Goal: Use online tool/utility

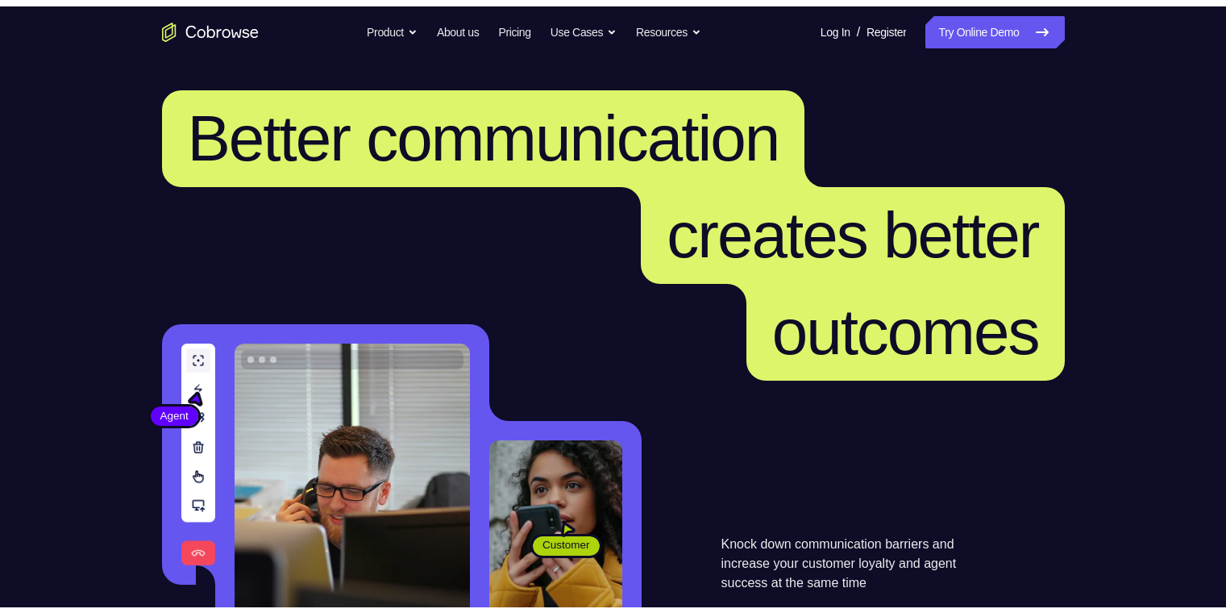
scroll to position [323, 0]
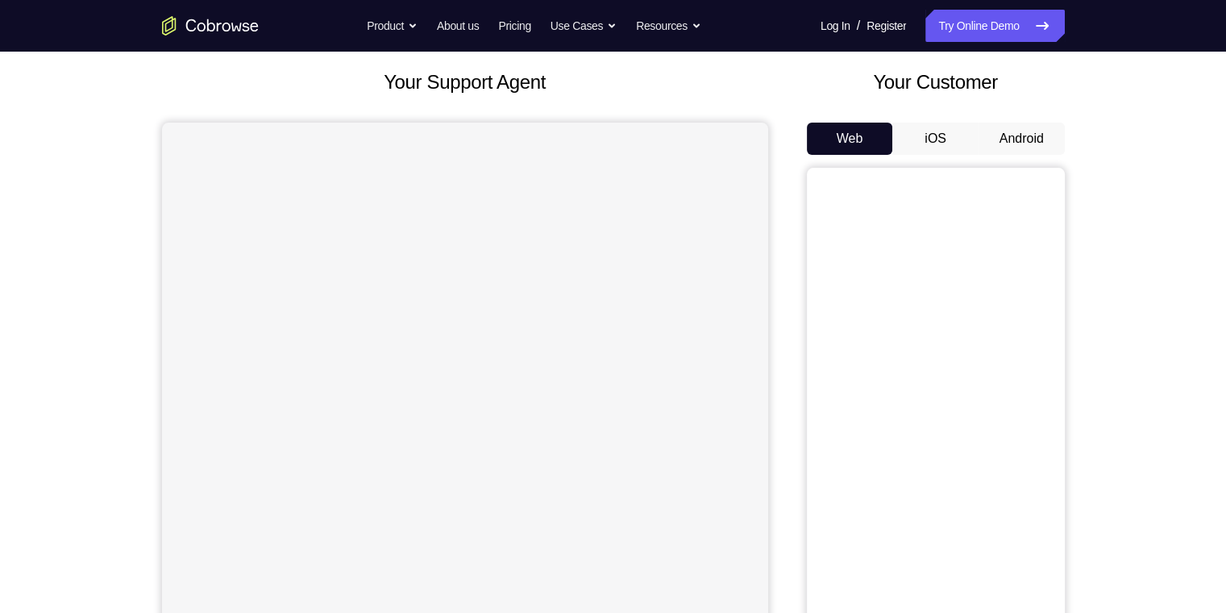
scroll to position [81, 0]
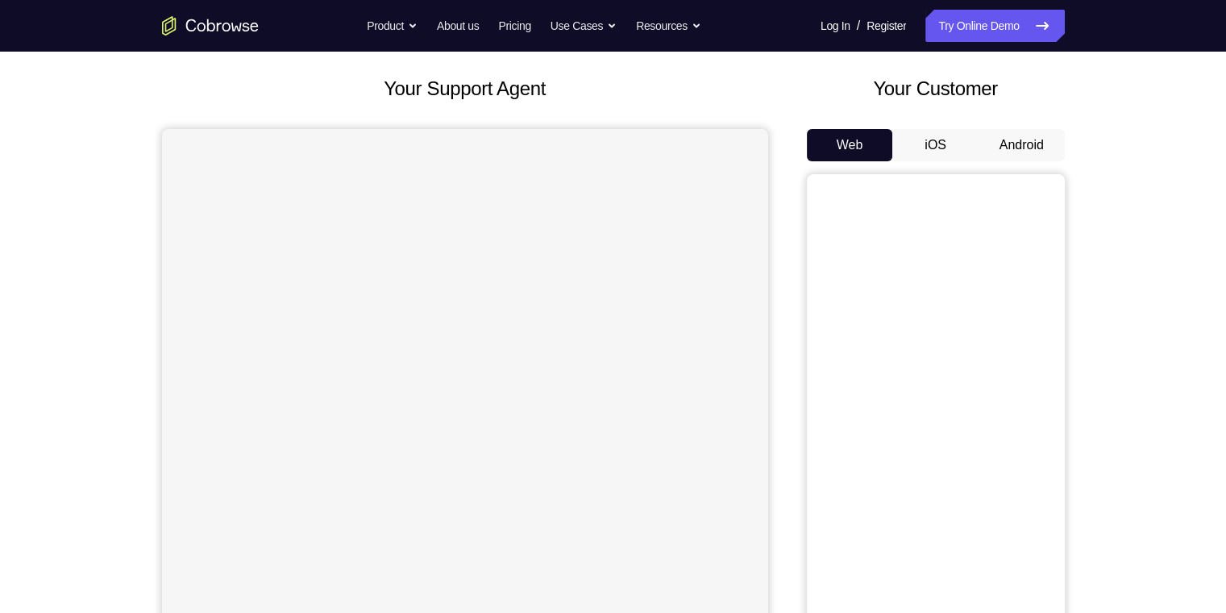
click at [1026, 147] on button "Android" at bounding box center [1022, 145] width 86 height 32
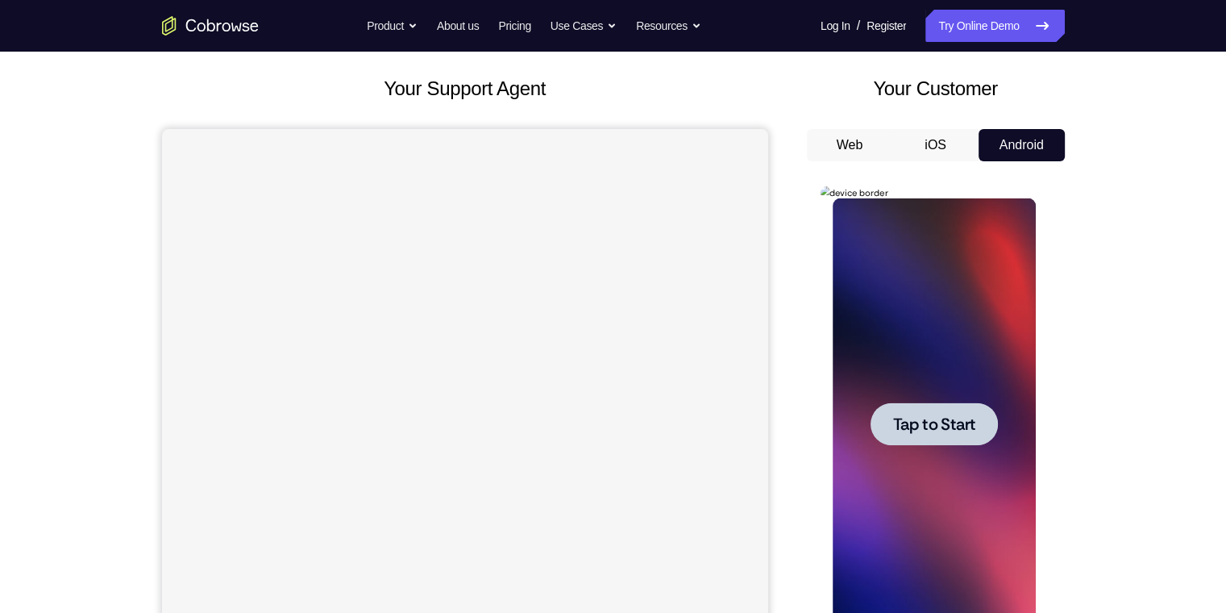
scroll to position [0, 0]
click at [906, 438] on div at bounding box center [934, 423] width 127 height 43
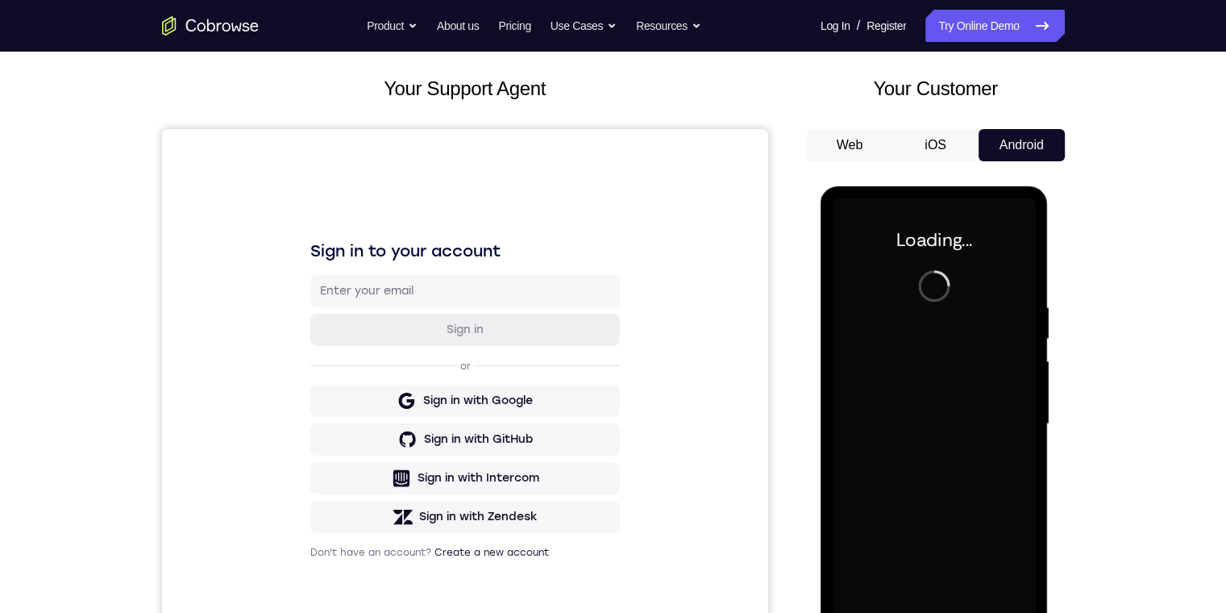
scroll to position [161, 0]
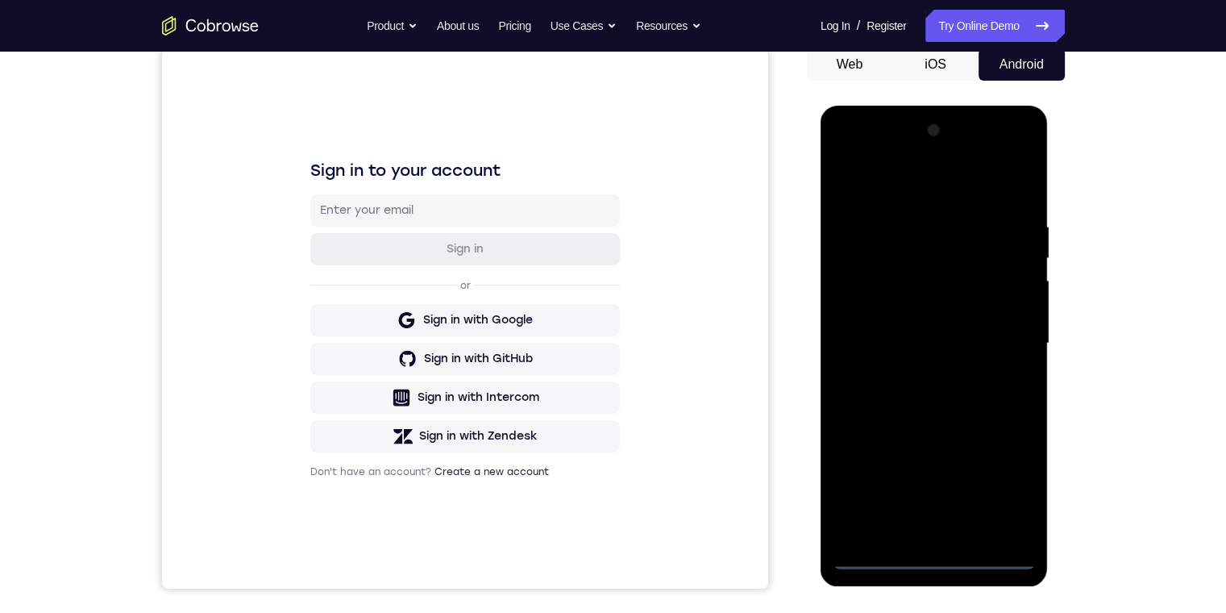
click at [934, 559] on div at bounding box center [934, 344] width 203 height 452
drag, startPoint x: 860, startPoint y: 527, endPoint x: 1640, endPoint y: 639, distance: 787.8
click at [860, 527] on div at bounding box center [934, 344] width 203 height 452
drag, startPoint x: 902, startPoint y: 219, endPoint x: 913, endPoint y: 235, distance: 18.6
click at [903, 219] on div at bounding box center [934, 344] width 203 height 452
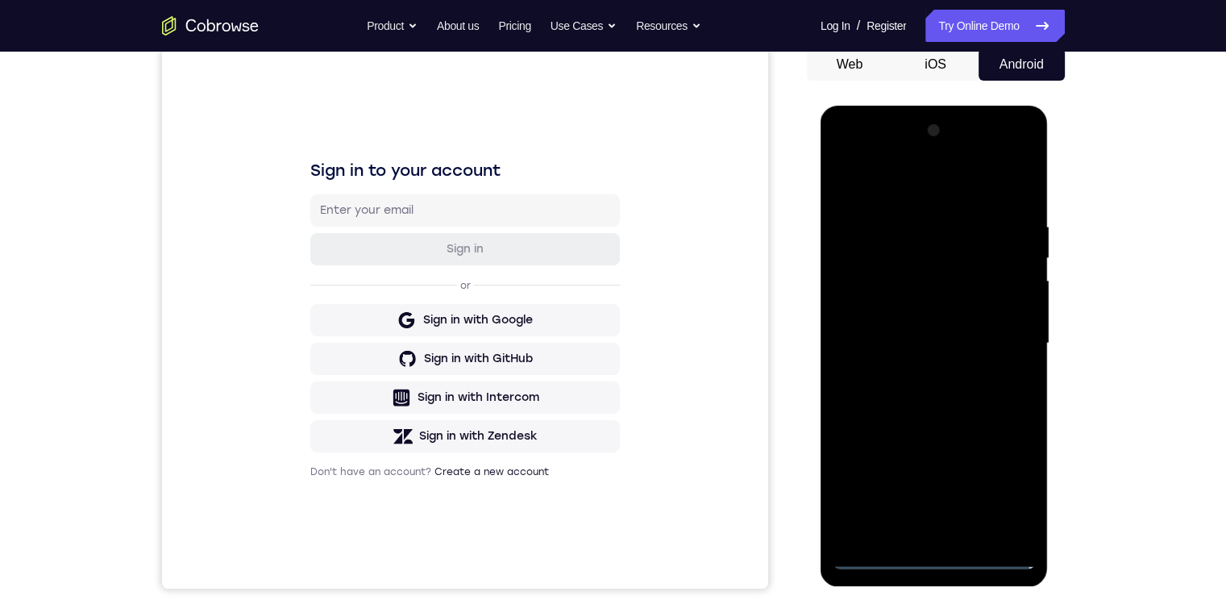
click at [958, 523] on div at bounding box center [934, 344] width 203 height 452
click at [911, 223] on div at bounding box center [934, 344] width 203 height 452
drag, startPoint x: 897, startPoint y: 319, endPoint x: 846, endPoint y: 323, distance: 50.9
click at [897, 319] on div at bounding box center [934, 344] width 203 height 452
click at [873, 319] on div at bounding box center [934, 344] width 203 height 452
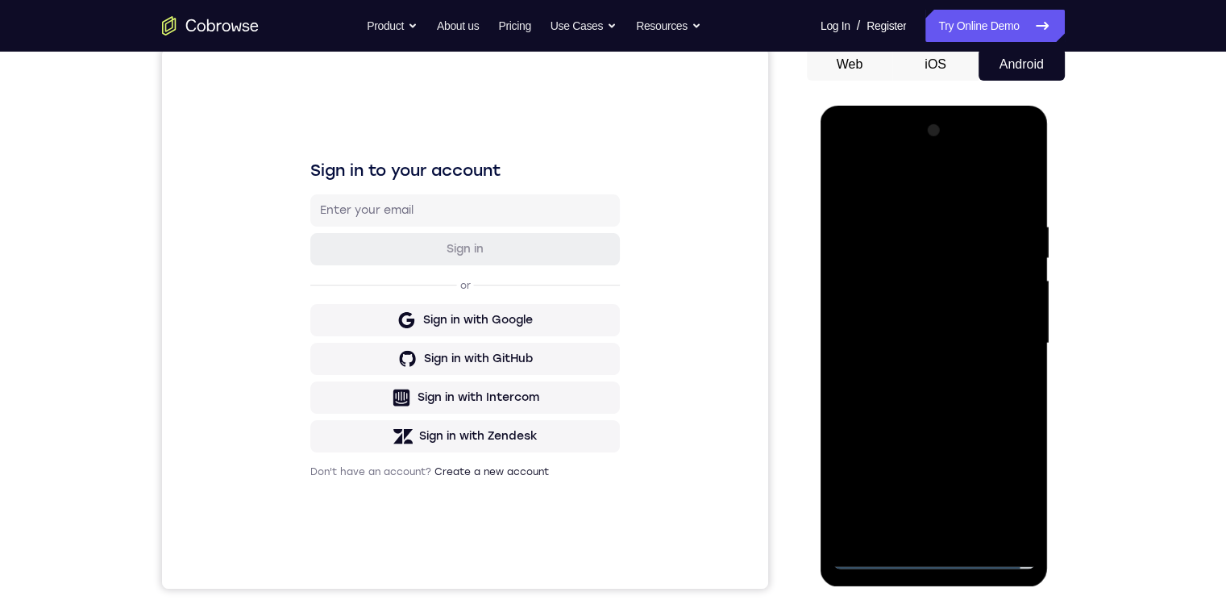
click at [913, 312] on div at bounding box center [934, 344] width 203 height 452
click at [897, 242] on div at bounding box center [934, 344] width 203 height 452
click at [882, 252] on div at bounding box center [934, 344] width 203 height 452
click at [870, 386] on div at bounding box center [934, 344] width 203 height 452
click at [876, 410] on div at bounding box center [934, 344] width 203 height 452
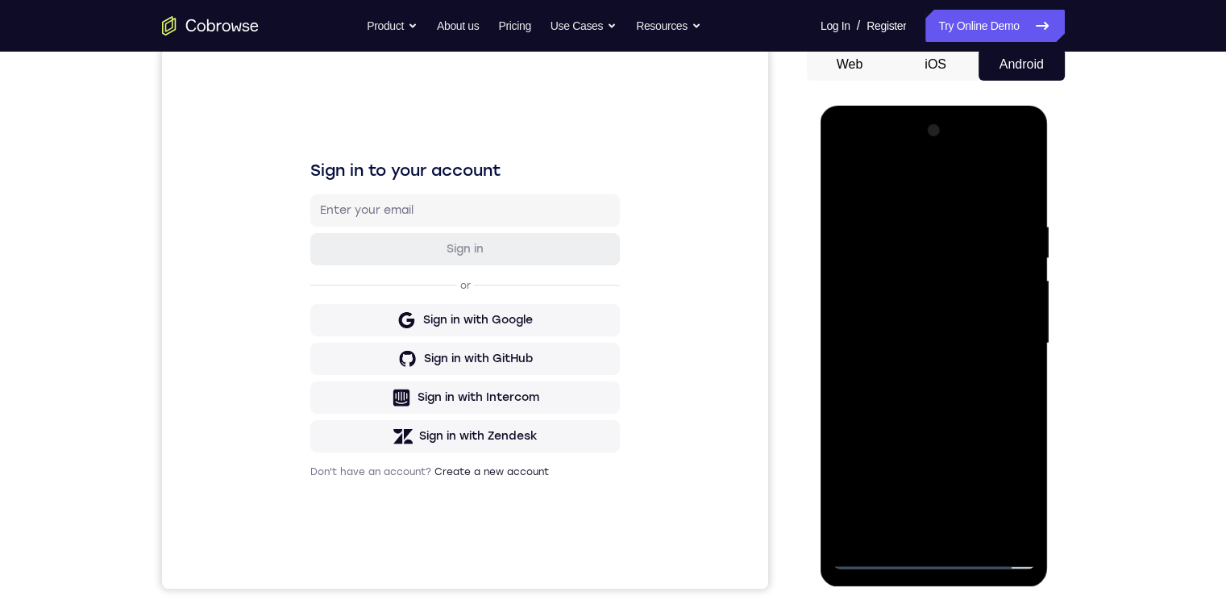
click at [910, 306] on div at bounding box center [934, 344] width 203 height 452
click at [858, 342] on div at bounding box center [934, 344] width 203 height 452
drag, startPoint x: 886, startPoint y: 285, endPoint x: 893, endPoint y: 279, distance: 9.2
click at [888, 281] on div at bounding box center [934, 344] width 203 height 452
click at [875, 313] on div at bounding box center [934, 344] width 203 height 452
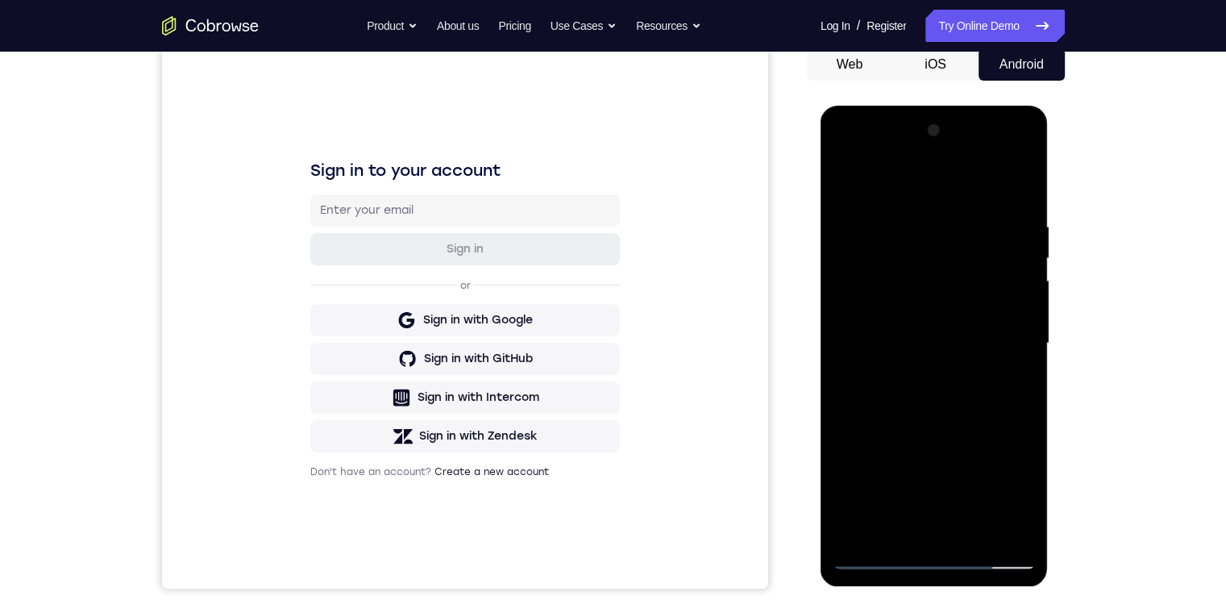
click at [937, 289] on div at bounding box center [934, 344] width 203 height 452
click at [926, 285] on div at bounding box center [934, 344] width 203 height 452
drag, startPoint x: 864, startPoint y: 444, endPoint x: 980, endPoint y: 353, distance: 147.6
click at [867, 442] on div at bounding box center [934, 344] width 203 height 452
drag, startPoint x: 994, startPoint y: 290, endPoint x: 954, endPoint y: 325, distance: 53.2
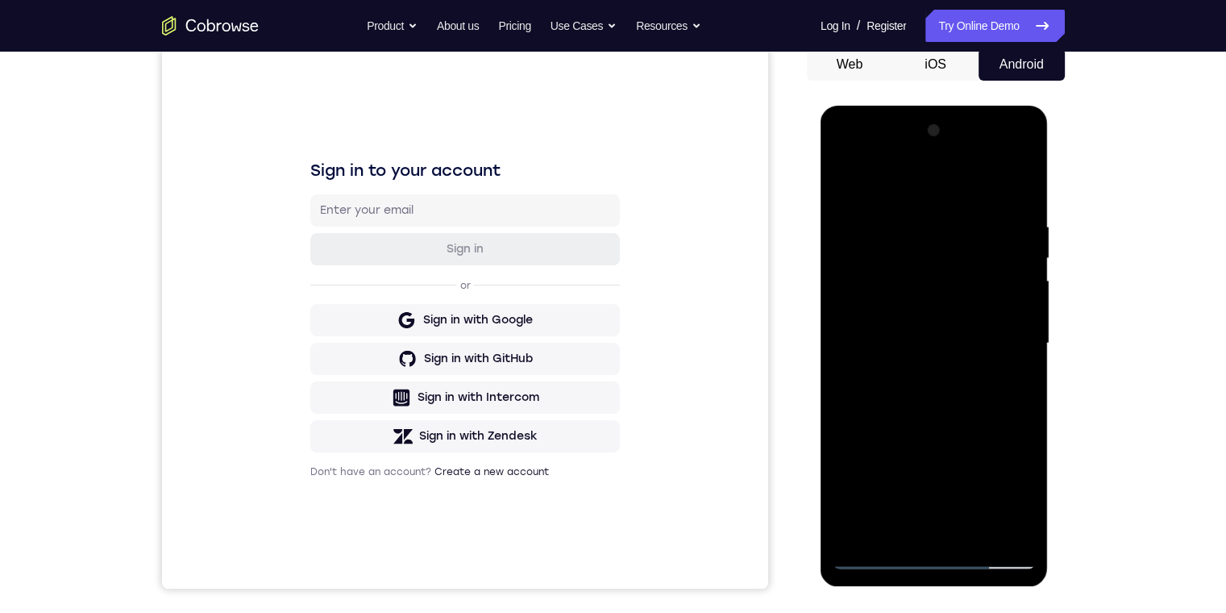
click at [993, 290] on div at bounding box center [934, 344] width 203 height 452
click at [911, 432] on div at bounding box center [934, 344] width 203 height 452
click at [901, 526] on div at bounding box center [934, 344] width 203 height 452
click at [903, 431] on div at bounding box center [934, 344] width 203 height 452
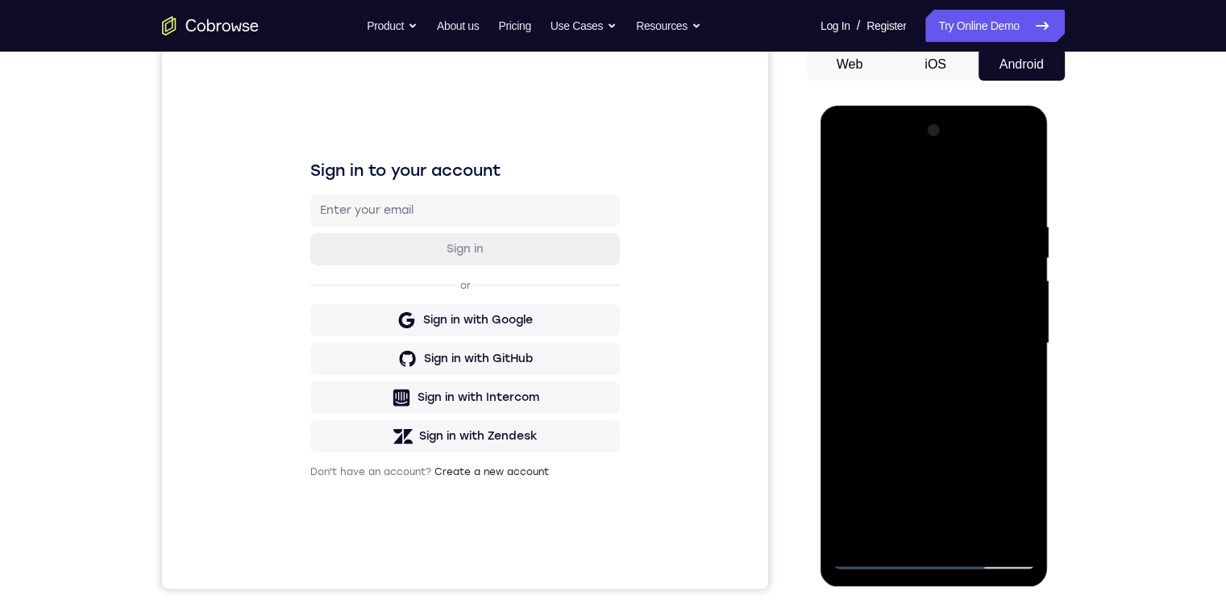
click at [1010, 326] on div at bounding box center [934, 344] width 203 height 452
click at [906, 380] on div at bounding box center [934, 344] width 203 height 452
click at [998, 388] on div at bounding box center [934, 344] width 203 height 452
click at [849, 303] on div at bounding box center [934, 344] width 203 height 452
click at [1003, 413] on div at bounding box center [934, 344] width 203 height 452
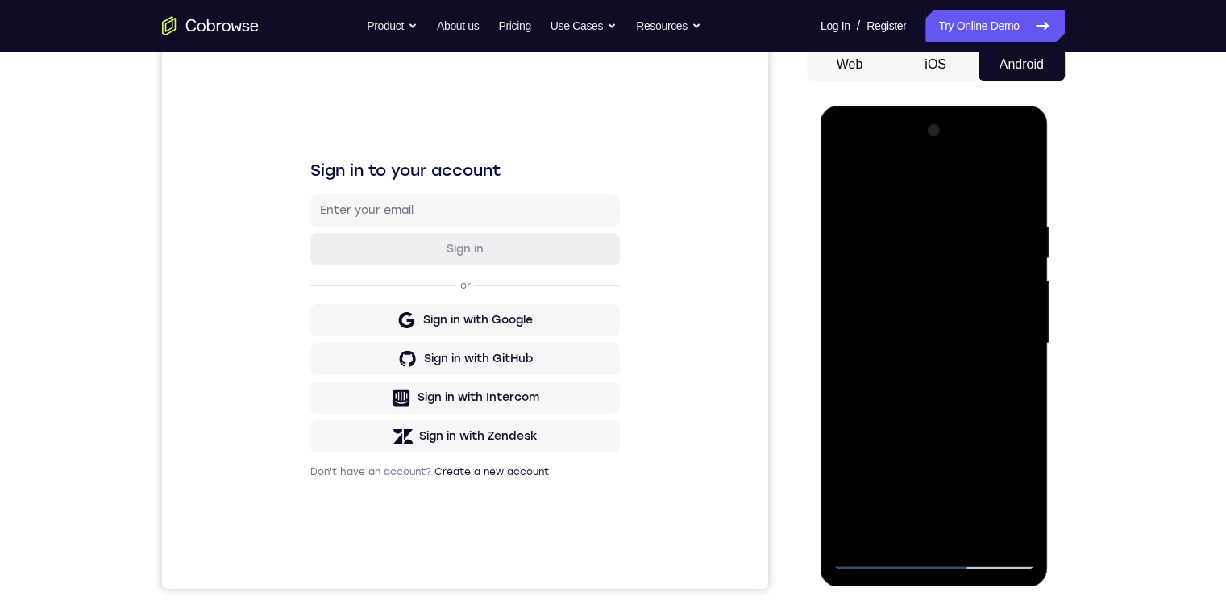
click at [911, 356] on div at bounding box center [934, 344] width 203 height 452
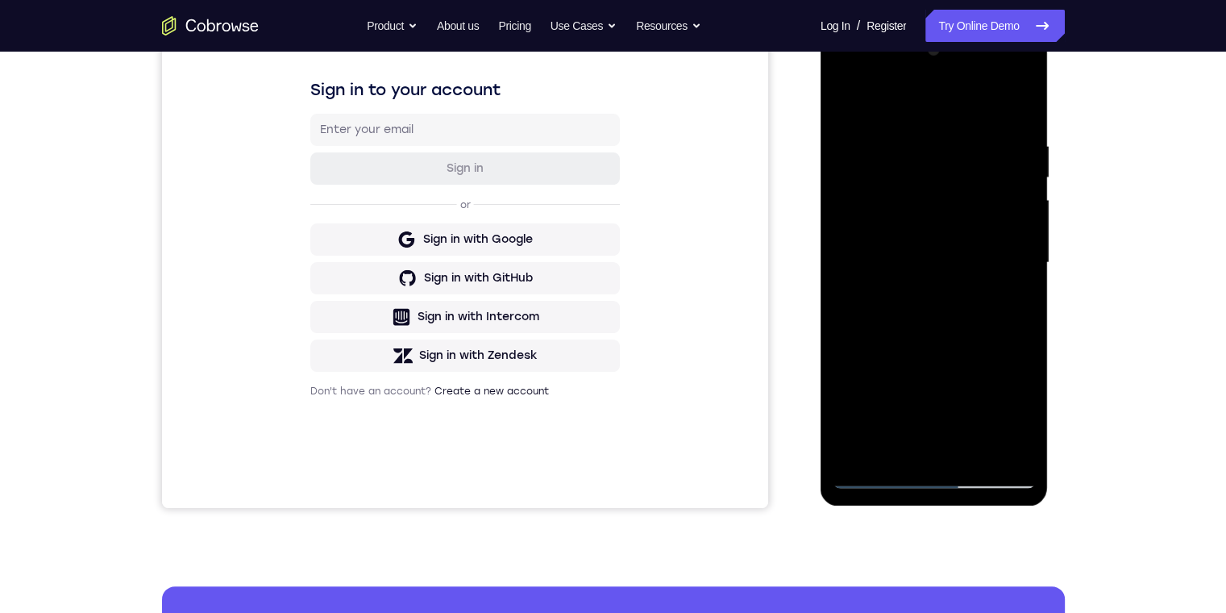
click at [940, 185] on div at bounding box center [934, 263] width 203 height 452
click at [876, 314] on div at bounding box center [934, 263] width 203 height 452
drag, startPoint x: 887, startPoint y: 235, endPoint x: 933, endPoint y: 245, distance: 47.0
click at [891, 235] on div at bounding box center [934, 263] width 203 height 452
click at [900, 239] on div at bounding box center [934, 263] width 203 height 452
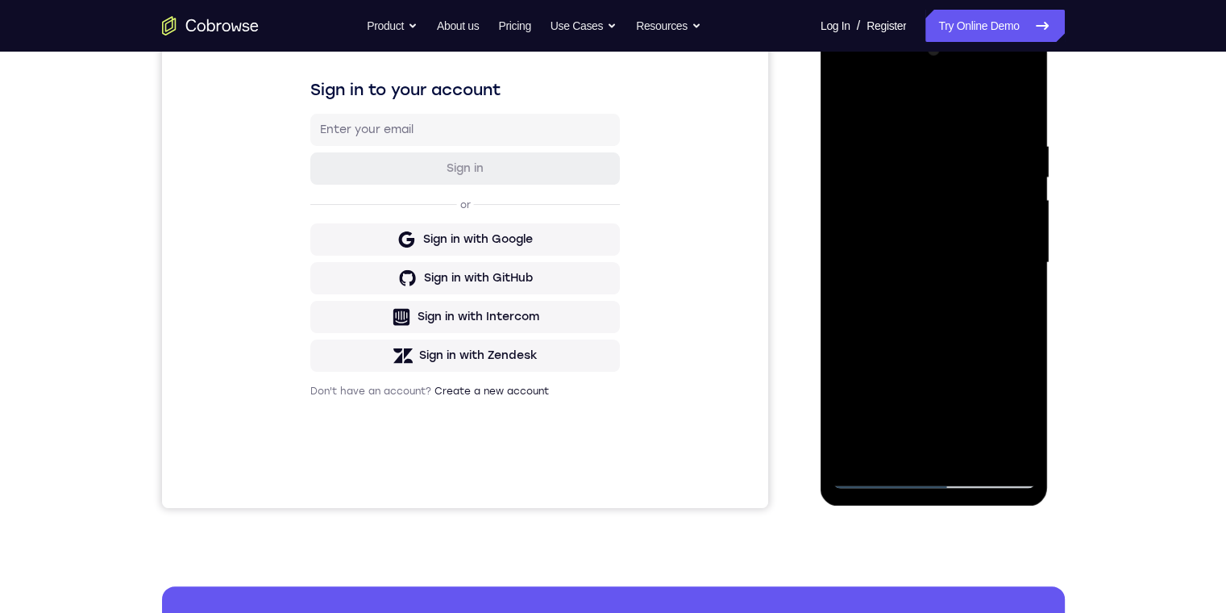
click at [907, 281] on div at bounding box center [934, 263] width 203 height 452
drag, startPoint x: 1000, startPoint y: 290, endPoint x: 926, endPoint y: 301, distance: 74.9
click at [1000, 290] on div at bounding box center [934, 263] width 203 height 452
click at [1018, 452] on div at bounding box center [934, 263] width 203 height 452
click at [933, 469] on div at bounding box center [934, 263] width 203 height 452
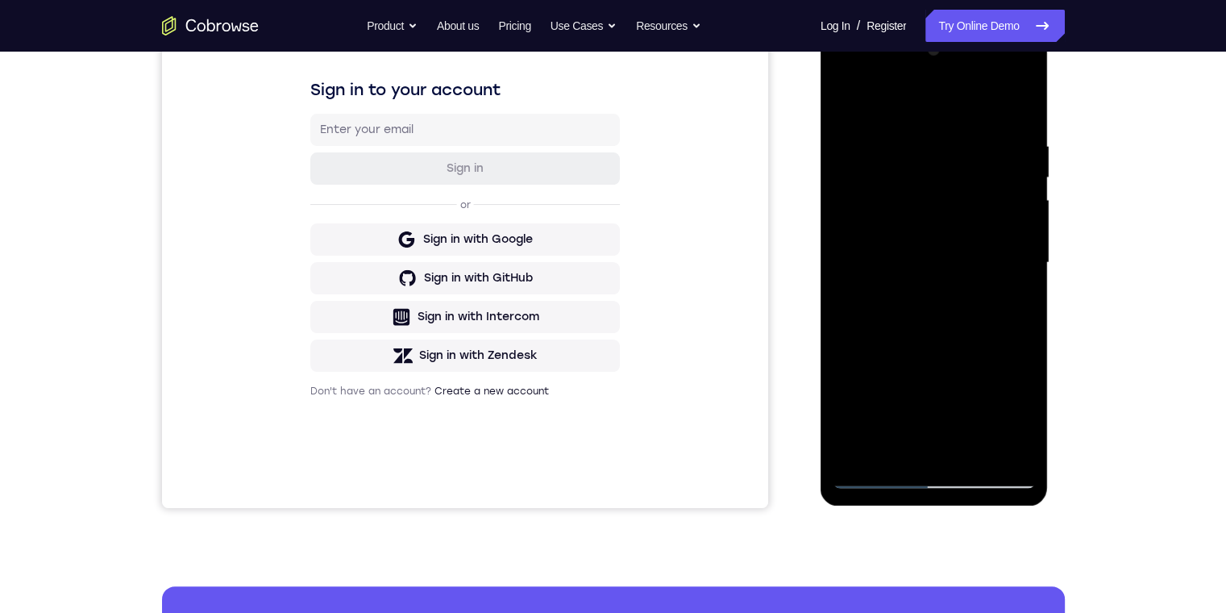
drag, startPoint x: 933, startPoint y: 472, endPoint x: 898, endPoint y: 502, distance: 46.3
click at [919, 479] on div at bounding box center [934, 263] width 203 height 452
drag, startPoint x: 932, startPoint y: 381, endPoint x: 928, endPoint y: 371, distance: 11.2
click at [930, 382] on div at bounding box center [934, 263] width 203 height 452
click at [851, 443] on div at bounding box center [934, 263] width 203 height 452
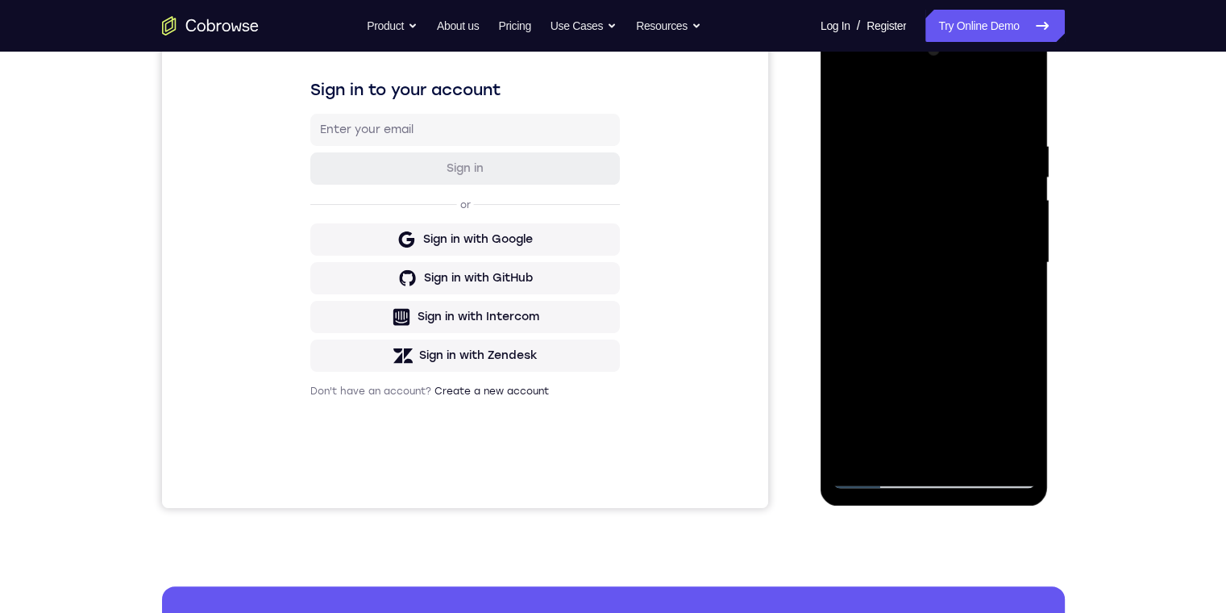
click at [849, 305] on div at bounding box center [934, 263] width 203 height 452
click at [858, 298] on div at bounding box center [934, 263] width 203 height 452
click at [1022, 78] on div at bounding box center [934, 263] width 203 height 452
click at [914, 145] on div at bounding box center [934, 263] width 203 height 452
click at [848, 73] on div at bounding box center [934, 263] width 203 height 452
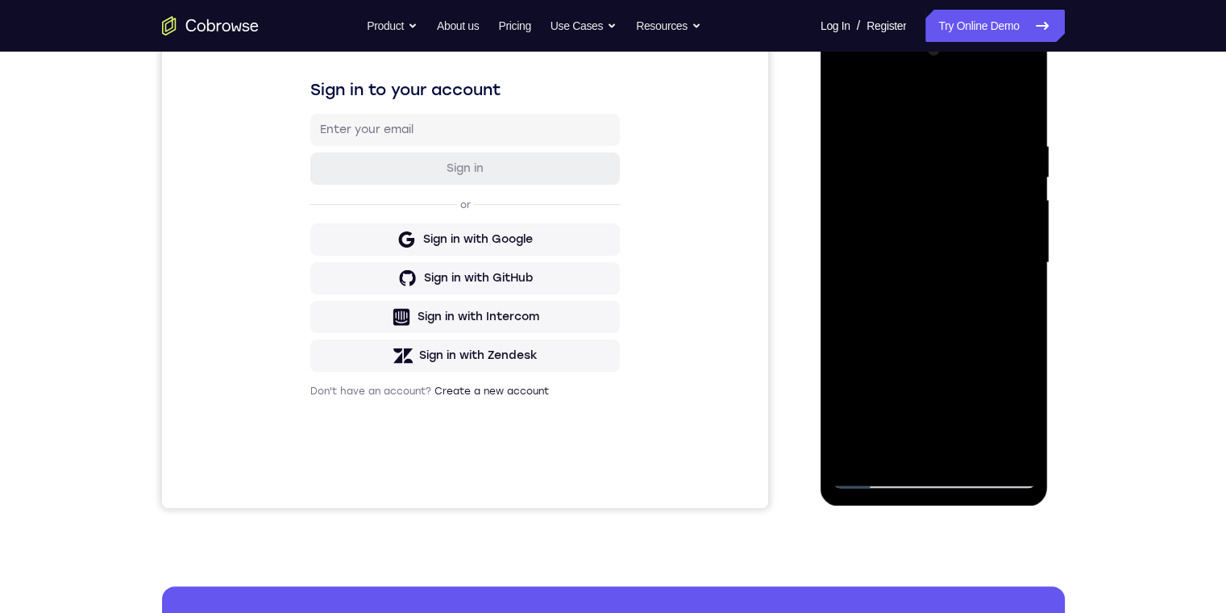
click at [954, 433] on div at bounding box center [934, 263] width 203 height 452
click at [1009, 435] on div at bounding box center [934, 263] width 203 height 452
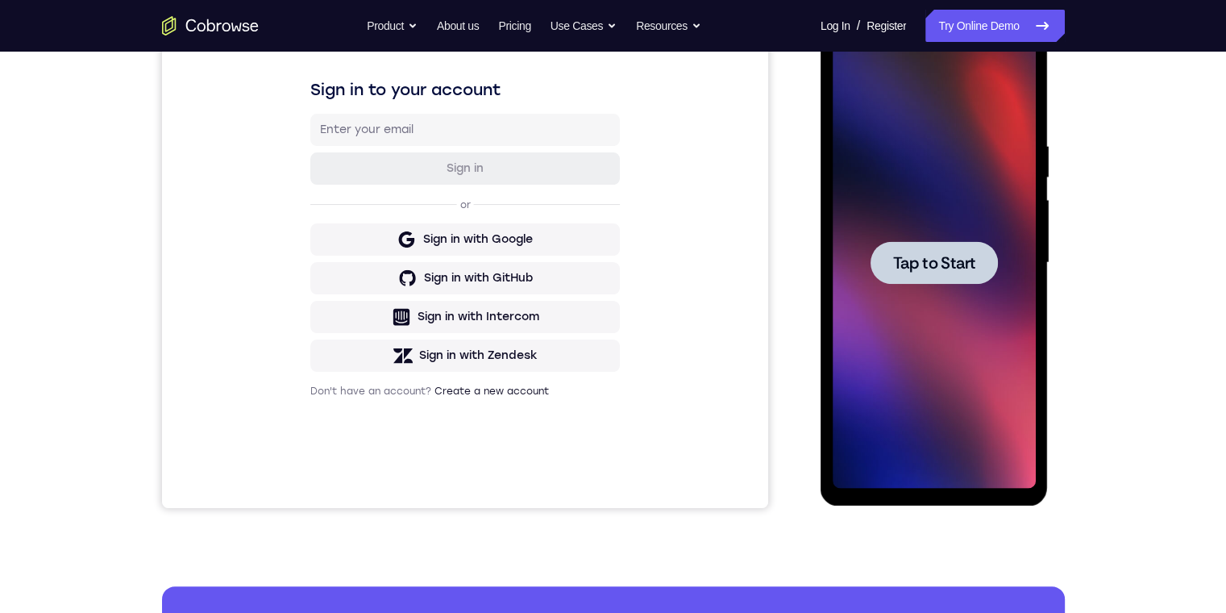
scroll to position [161, 0]
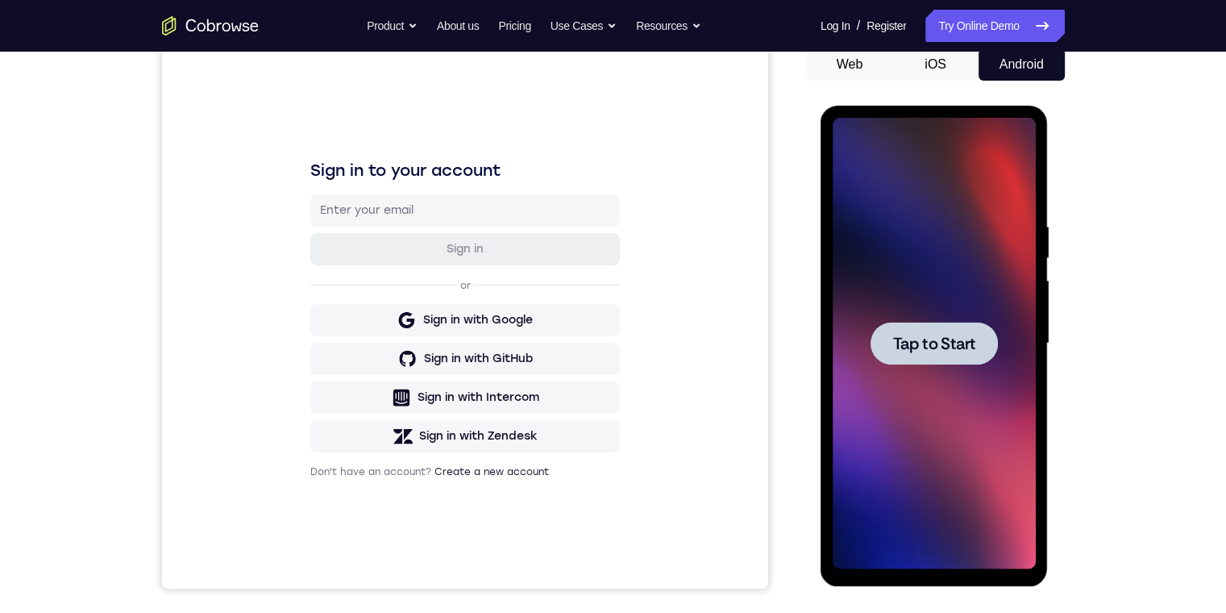
click at [918, 357] on button "Tap to Start" at bounding box center [934, 343] width 127 height 43
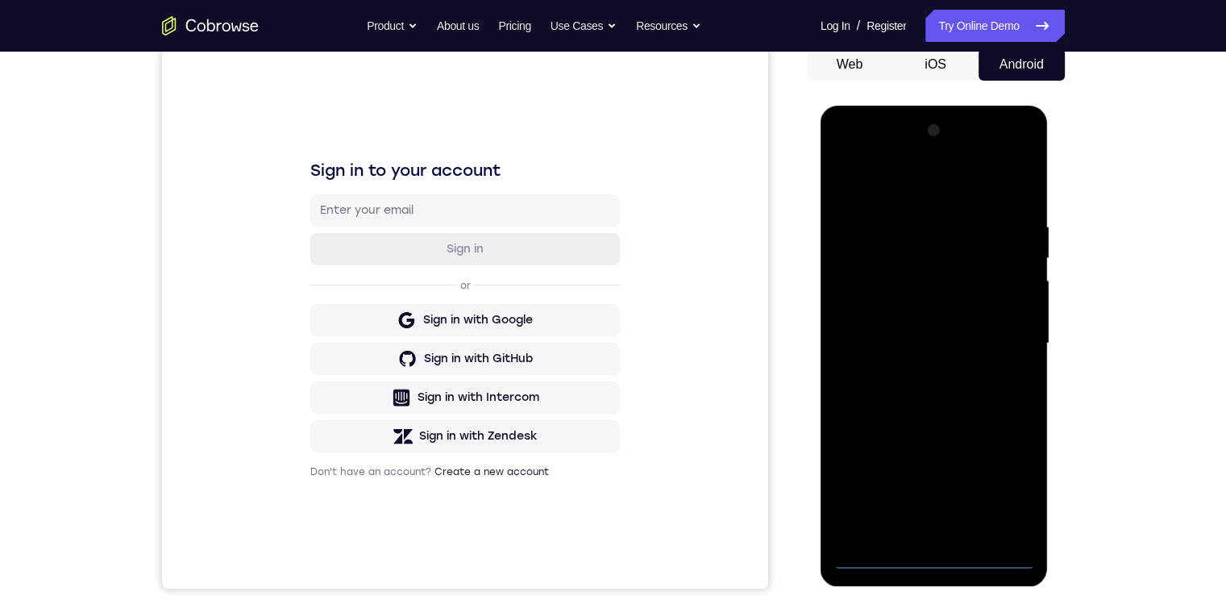
click at [932, 566] on div at bounding box center [934, 344] width 203 height 452
click at [935, 560] on div at bounding box center [934, 344] width 203 height 452
click at [858, 521] on div at bounding box center [934, 344] width 203 height 452
drag, startPoint x: 917, startPoint y: 220, endPoint x: 924, endPoint y: 339, distance: 118.7
click at [918, 220] on div at bounding box center [934, 344] width 203 height 452
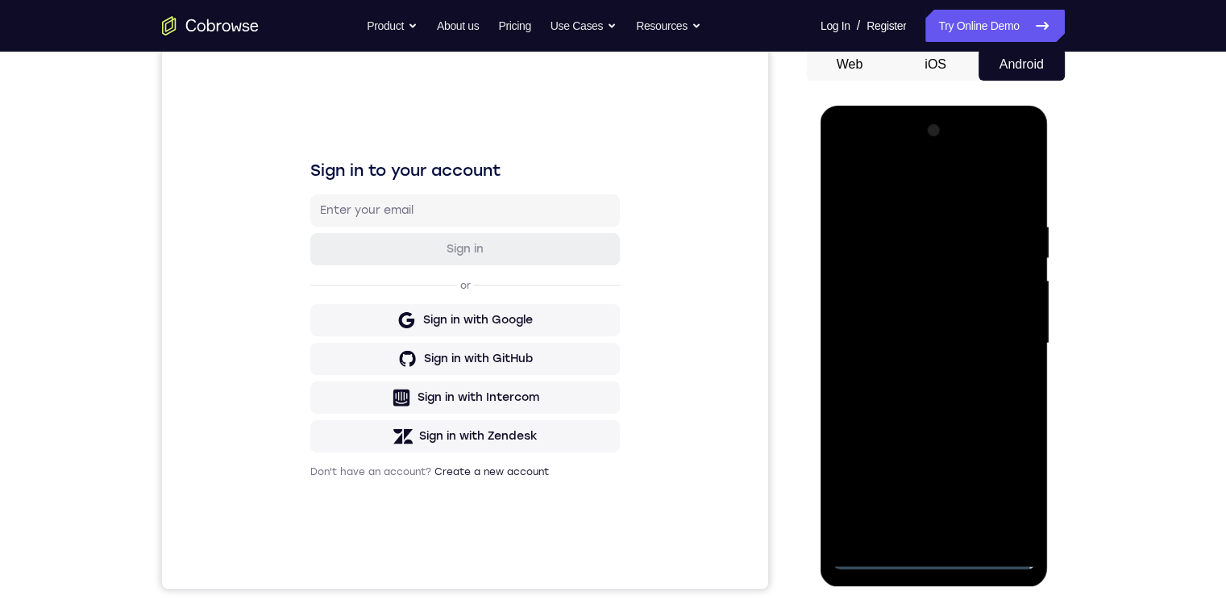
click at [960, 526] on div at bounding box center [934, 344] width 203 height 452
click at [875, 223] on div at bounding box center [934, 344] width 203 height 452
click at [914, 251] on div at bounding box center [934, 344] width 203 height 452
click at [1019, 258] on div at bounding box center [934, 344] width 203 height 452
click at [881, 425] on div at bounding box center [934, 344] width 203 height 452
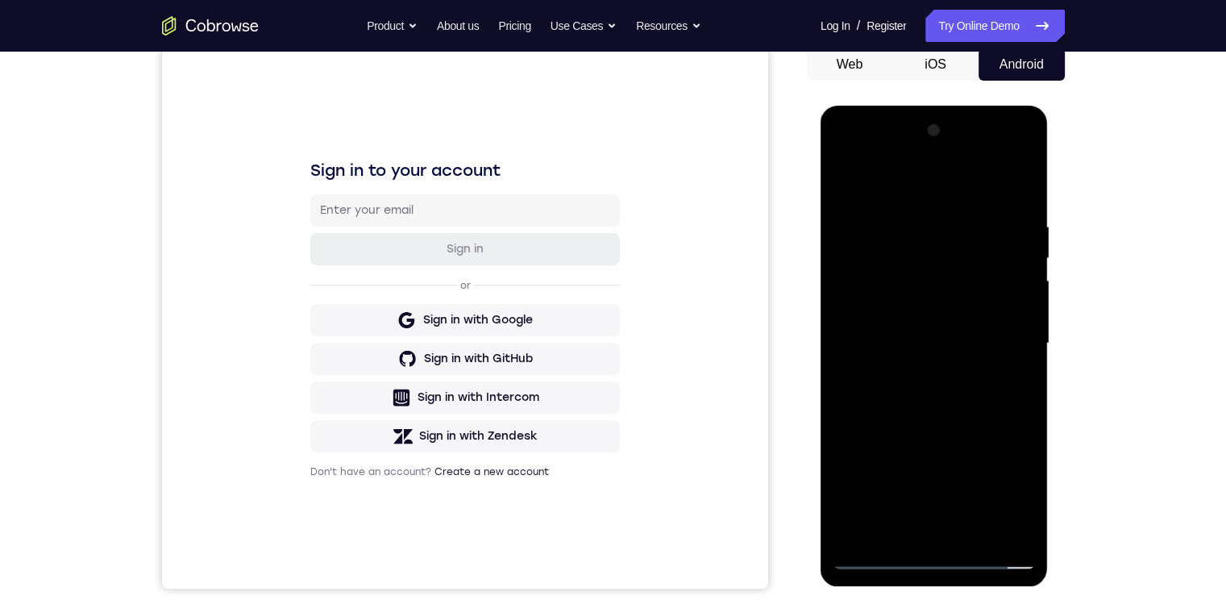
click at [889, 333] on div at bounding box center [934, 344] width 203 height 452
click at [926, 265] on div at bounding box center [934, 344] width 203 height 452
click at [961, 429] on div at bounding box center [934, 344] width 203 height 452
click at [897, 377] on div at bounding box center [934, 344] width 203 height 452
click at [914, 267] on div at bounding box center [934, 344] width 203 height 452
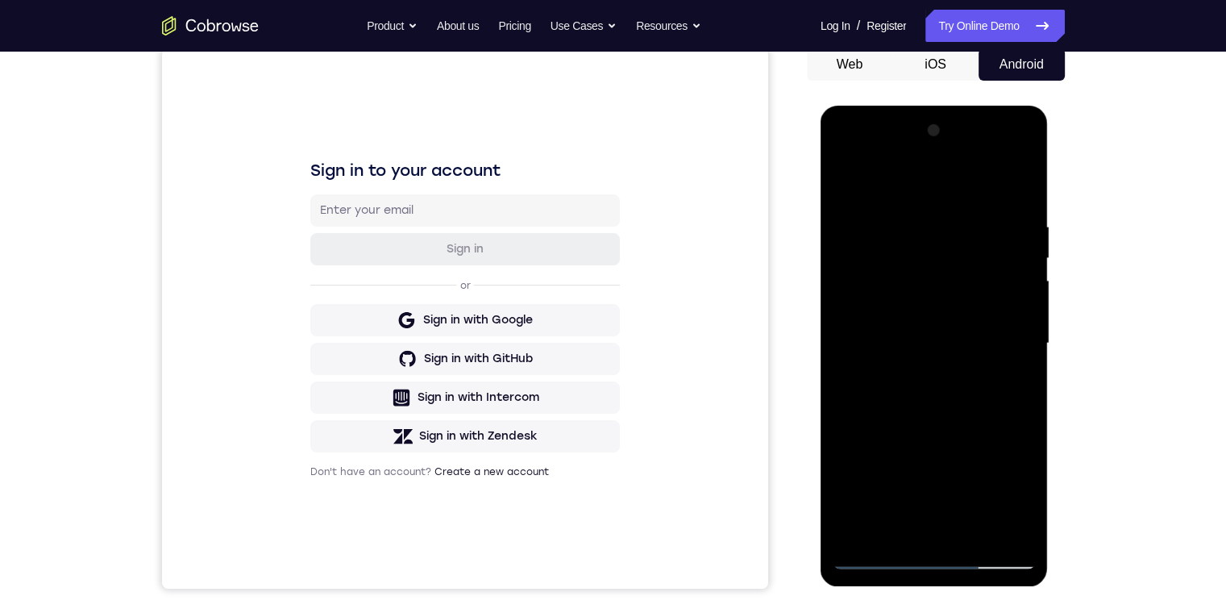
drag, startPoint x: 912, startPoint y: 338, endPoint x: 880, endPoint y: 343, distance: 31.9
click at [912, 339] on div at bounding box center [934, 344] width 203 height 452
click at [913, 396] on div at bounding box center [934, 344] width 203 height 452
click at [939, 340] on div at bounding box center [934, 344] width 203 height 452
drag, startPoint x: 938, startPoint y: 306, endPoint x: 947, endPoint y: 448, distance: 142.2
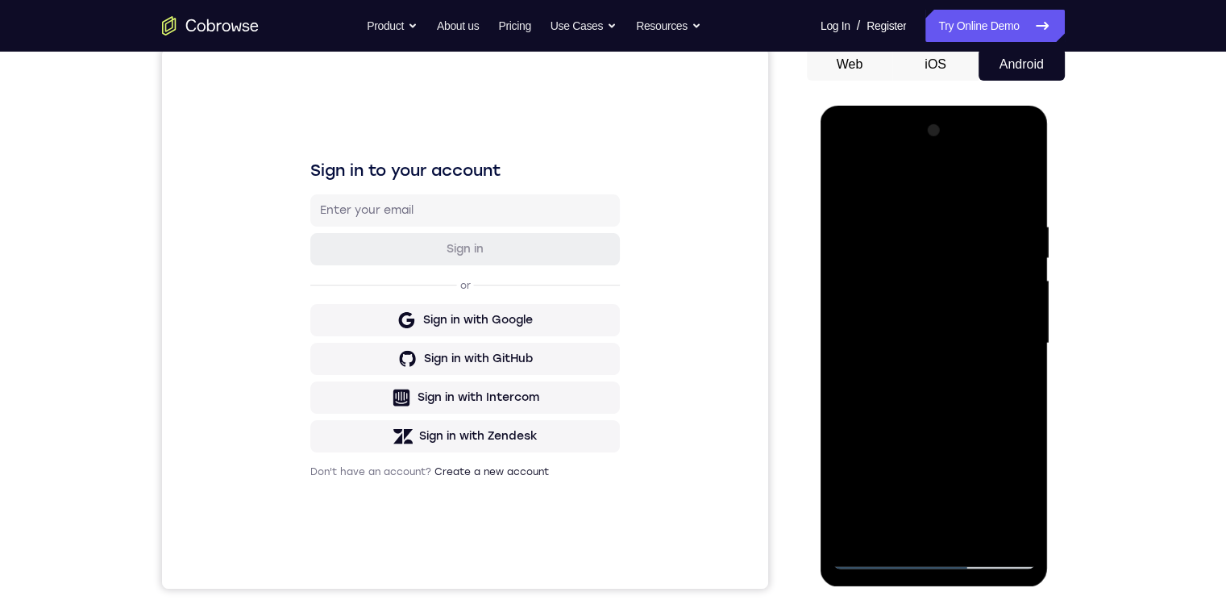
click at [938, 314] on div at bounding box center [934, 344] width 203 height 452
click at [947, 431] on div at bounding box center [934, 344] width 203 height 452
click at [910, 427] on div at bounding box center [934, 344] width 203 height 452
drag, startPoint x: 876, startPoint y: 552, endPoint x: 855, endPoint y: 584, distance: 38.9
click at [876, 553] on div at bounding box center [934, 344] width 203 height 452
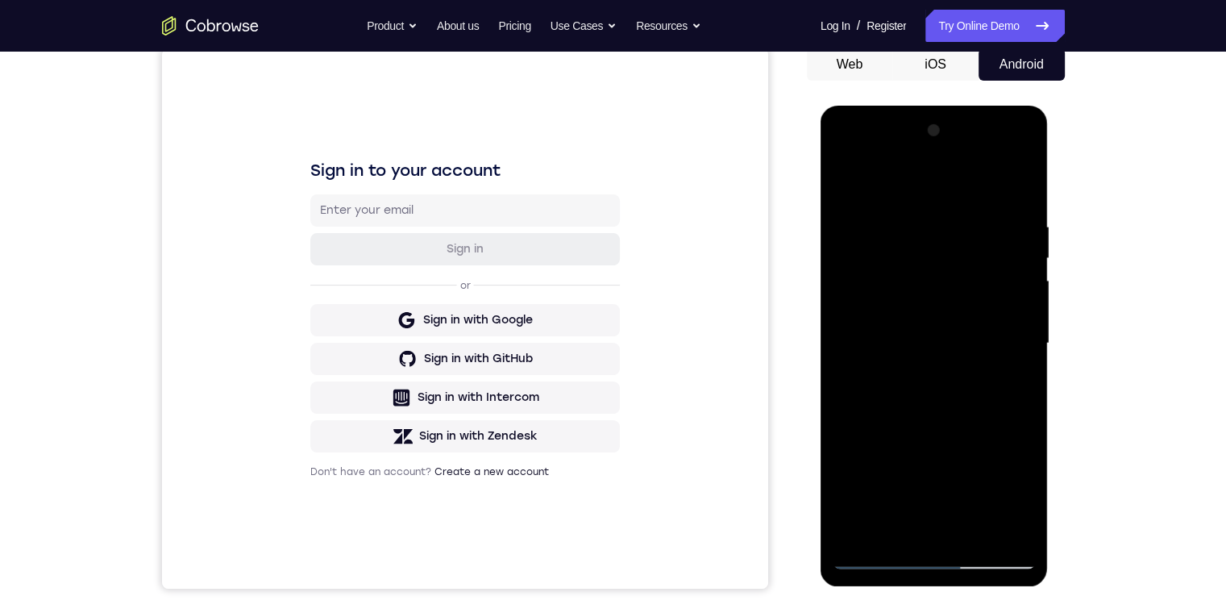
click at [869, 555] on div at bounding box center [934, 344] width 203 height 452
click at [902, 336] on div at bounding box center [934, 344] width 203 height 452
click at [896, 271] on div at bounding box center [934, 344] width 203 height 452
click at [880, 555] on div at bounding box center [934, 344] width 203 height 452
click at [878, 553] on div at bounding box center [934, 344] width 203 height 452
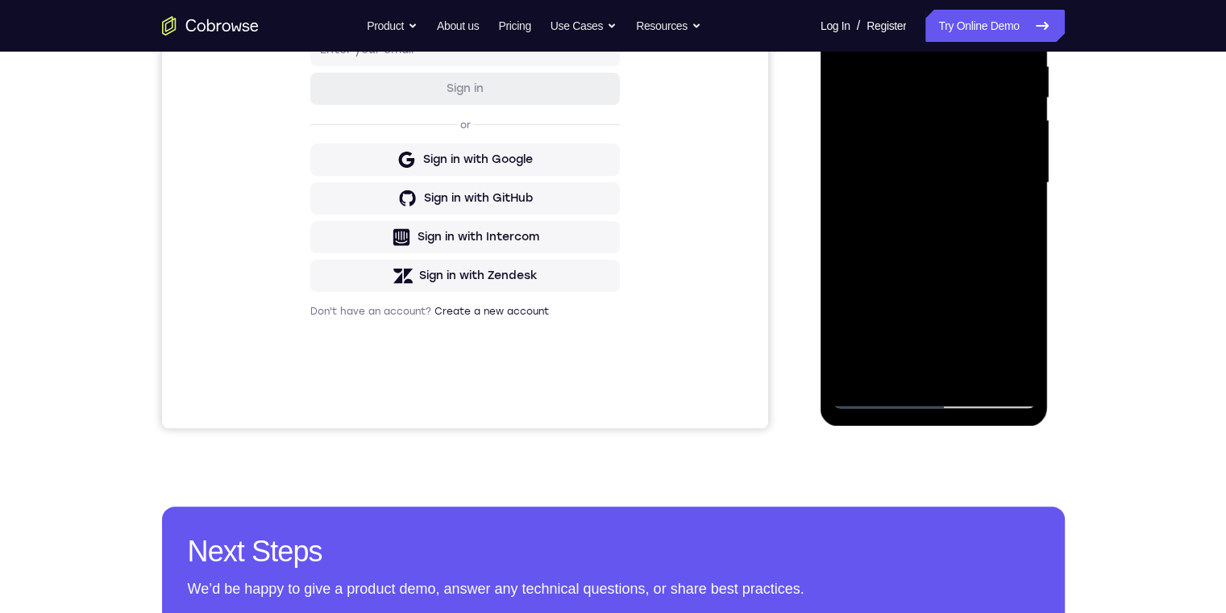
scroll to position [242, 0]
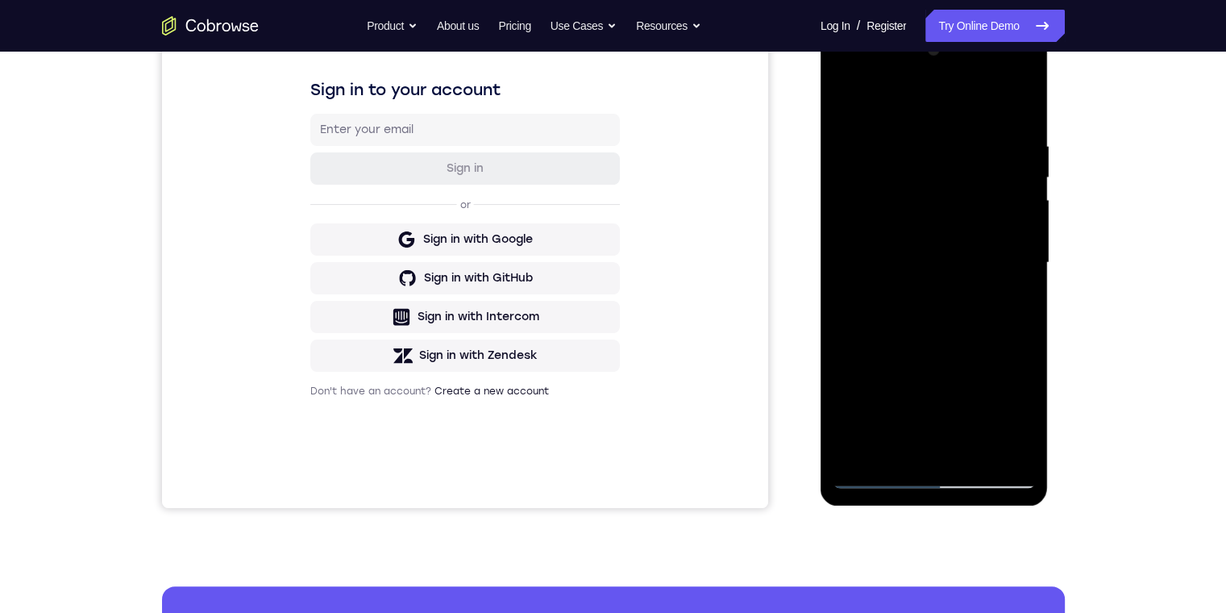
click at [881, 310] on div at bounding box center [934, 263] width 203 height 452
click at [875, 319] on div at bounding box center [934, 263] width 203 height 452
click at [895, 245] on div at bounding box center [934, 263] width 203 height 452
click at [905, 257] on div at bounding box center [934, 263] width 203 height 452
click at [926, 198] on div at bounding box center [934, 263] width 203 height 452
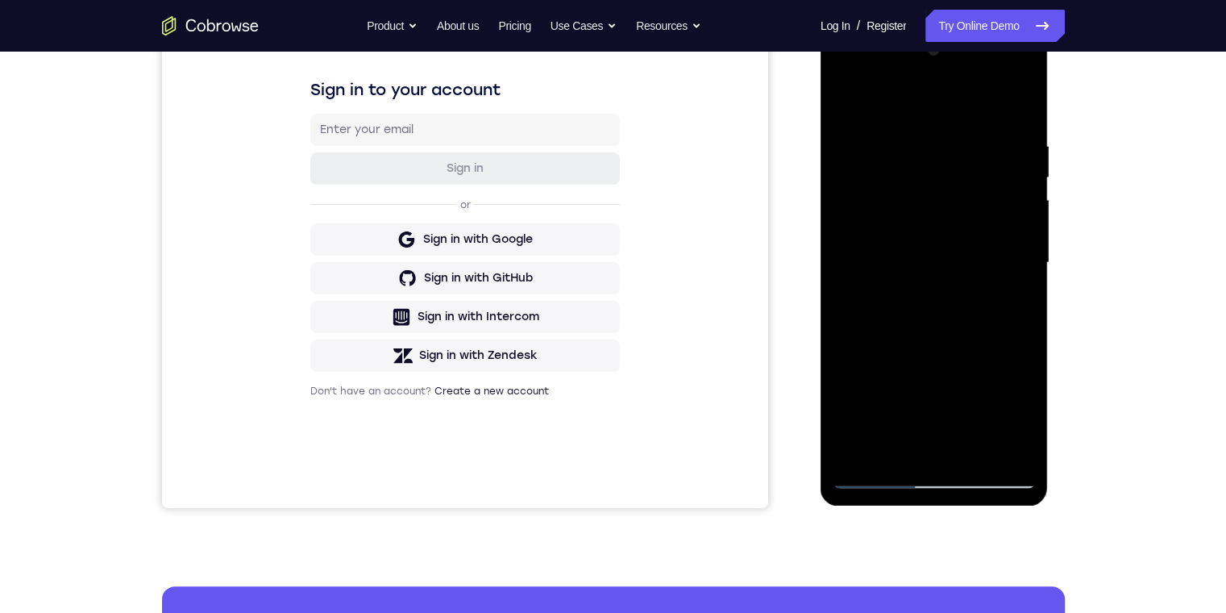
scroll to position [161, 0]
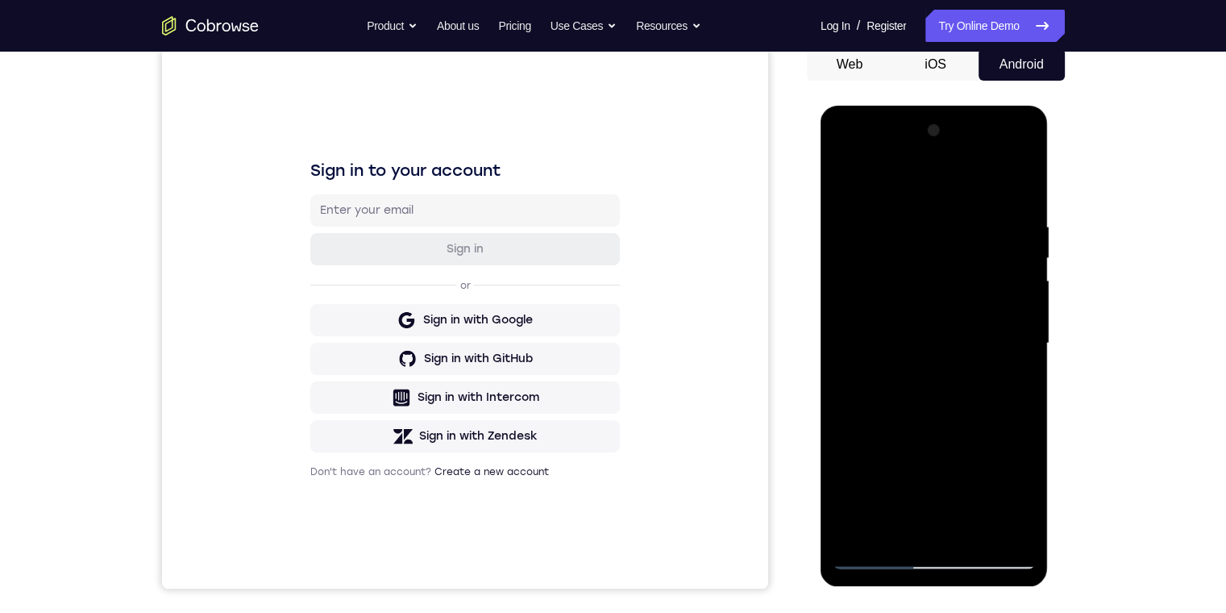
click at [987, 405] on div at bounding box center [934, 344] width 203 height 452
click at [897, 376] on div at bounding box center [934, 344] width 203 height 452
click at [918, 264] on div at bounding box center [934, 344] width 203 height 452
click at [947, 329] on div at bounding box center [934, 344] width 203 height 452
click at [908, 398] on div at bounding box center [934, 344] width 203 height 452
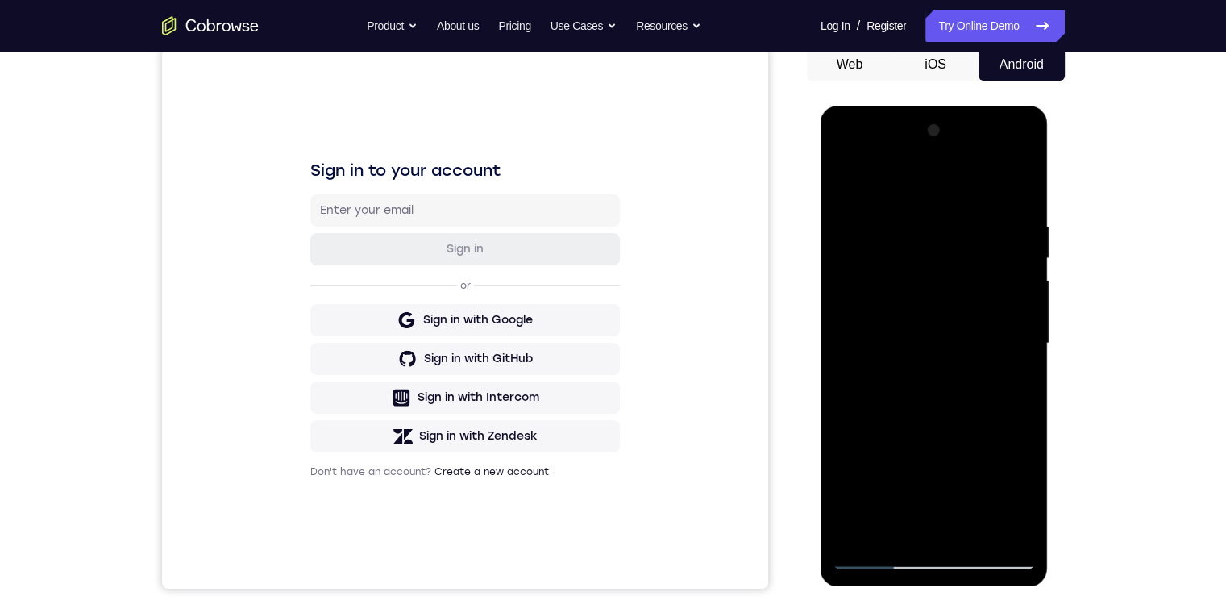
click at [843, 152] on div at bounding box center [934, 344] width 203 height 452
drag, startPoint x: 934, startPoint y: 555, endPoint x: 900, endPoint y: 576, distance: 39.8
click at [932, 557] on div at bounding box center [934, 344] width 203 height 452
click at [919, 522] on div at bounding box center [934, 344] width 203 height 452
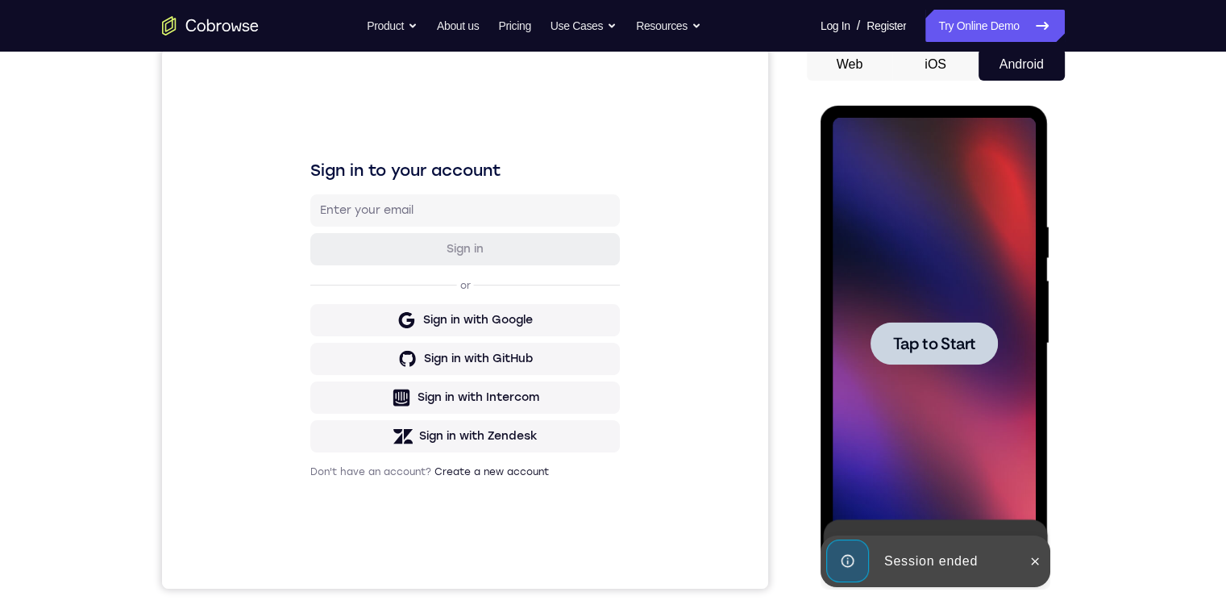
click at [938, 345] on span "Tap to Start" at bounding box center [934, 343] width 82 height 16
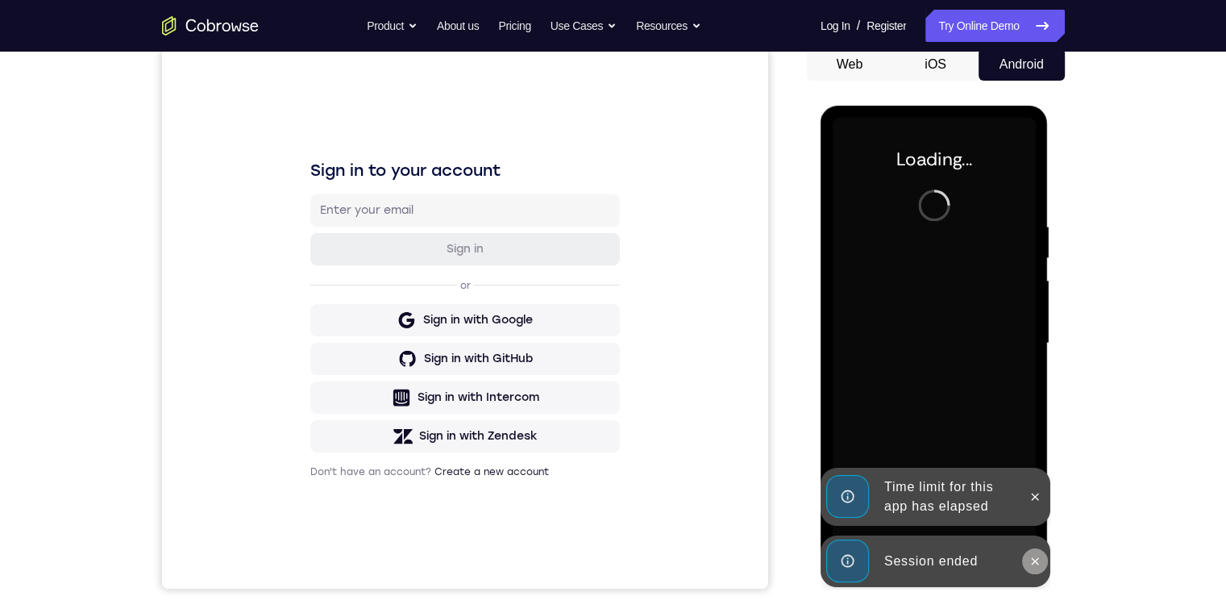
click at [1042, 557] on button at bounding box center [1035, 561] width 26 height 26
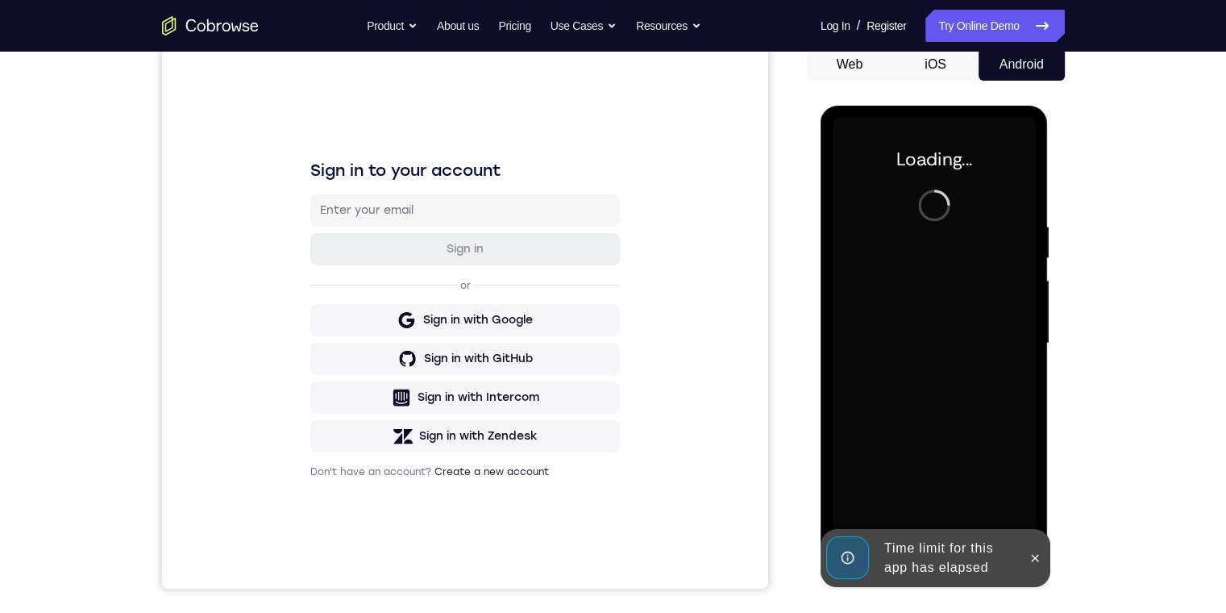
click at [1039, 552] on icon at bounding box center [1035, 558] width 13 height 13
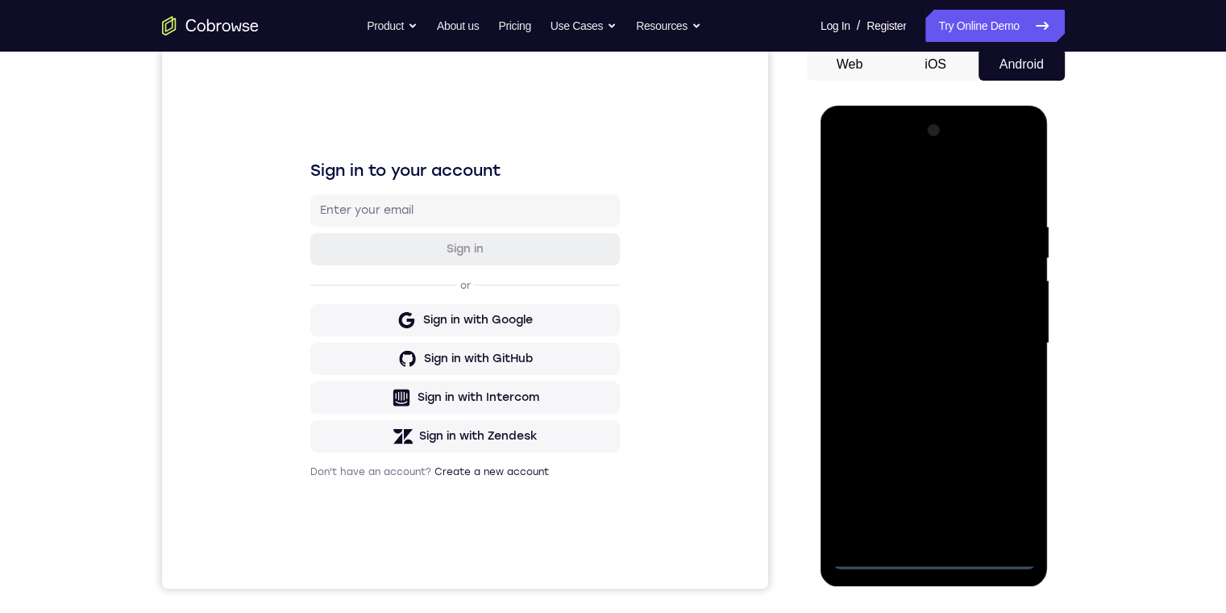
click at [934, 552] on div at bounding box center [934, 344] width 203 height 452
drag, startPoint x: 930, startPoint y: 556, endPoint x: 861, endPoint y: 556, distance: 69.3
click at [930, 556] on div at bounding box center [934, 344] width 203 height 452
click at [935, 557] on div at bounding box center [934, 344] width 203 height 452
click at [932, 554] on div at bounding box center [934, 344] width 203 height 452
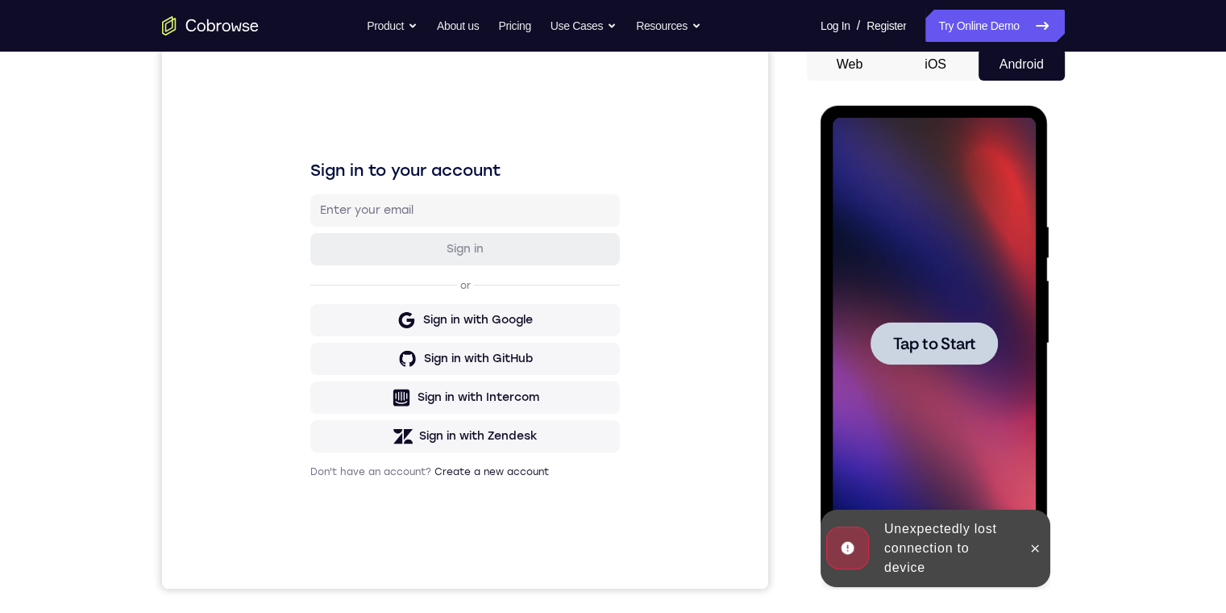
click at [935, 555] on div "Online web based iOS Simulators and Android Emulators. Run iPhone, iPad, Mobile…" at bounding box center [936, 348] width 230 height 484
drag, startPoint x: 1034, startPoint y: 539, endPoint x: 1048, endPoint y: 526, distance: 19.4
click at [1043, 535] on div at bounding box center [1035, 548] width 26 height 77
